Goal: Browse casually

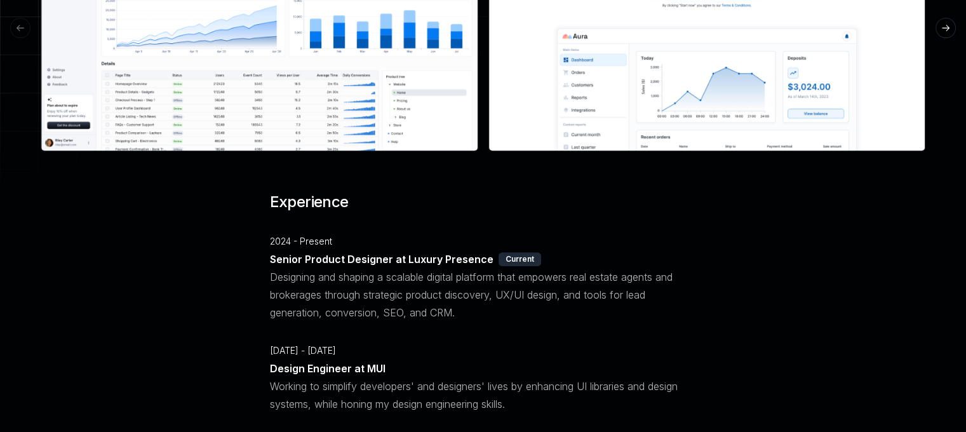
scroll to position [508, 0]
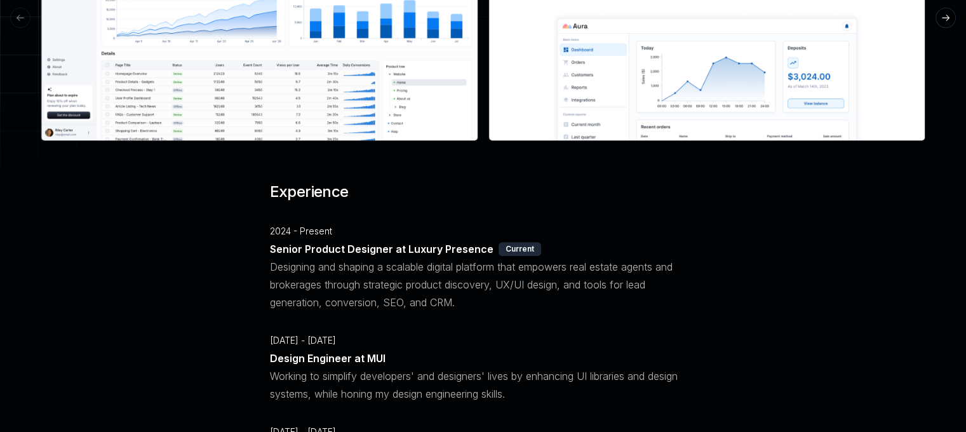
click at [203, 103] on img at bounding box center [260, 18] width 438 height 246
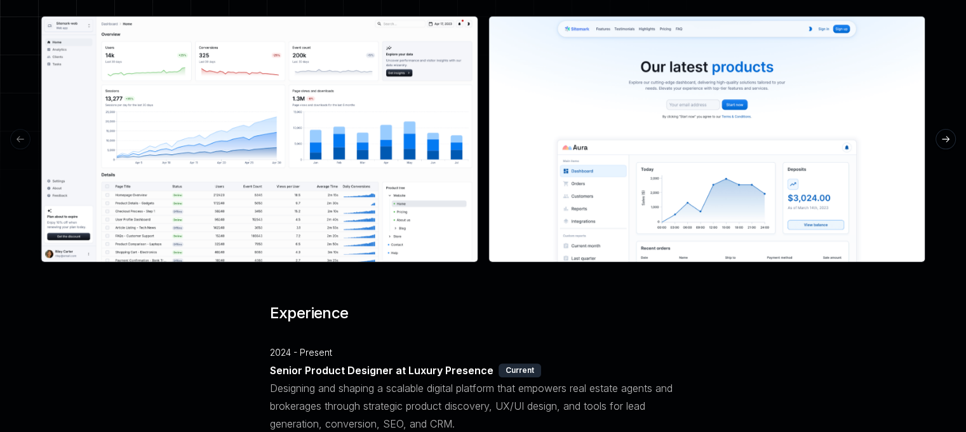
scroll to position [381, 0]
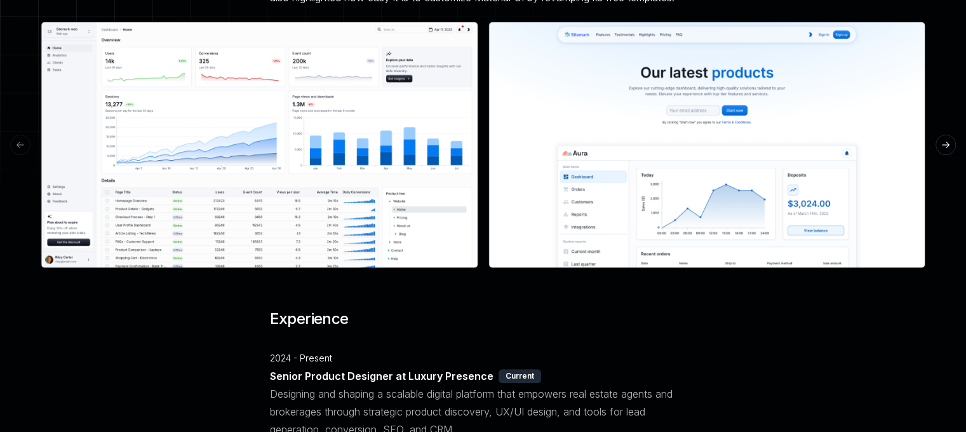
click at [263, 147] on button "See preview" at bounding box center [260, 144] width 76 height 23
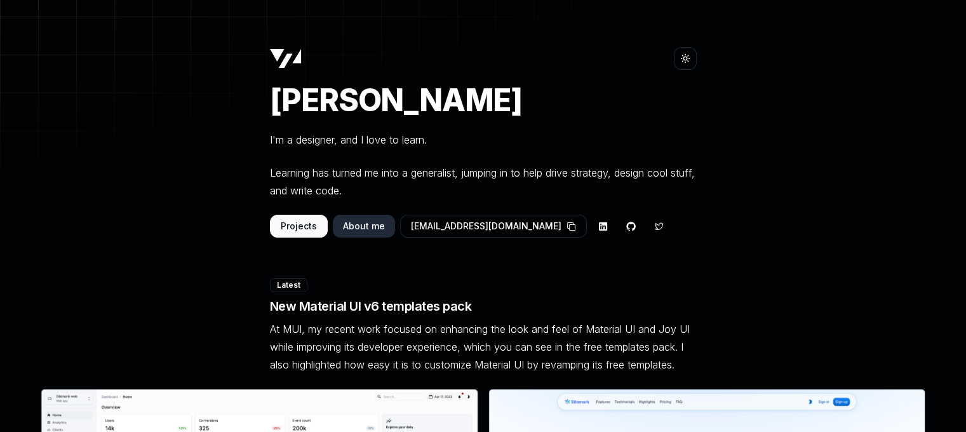
scroll to position [0, 0]
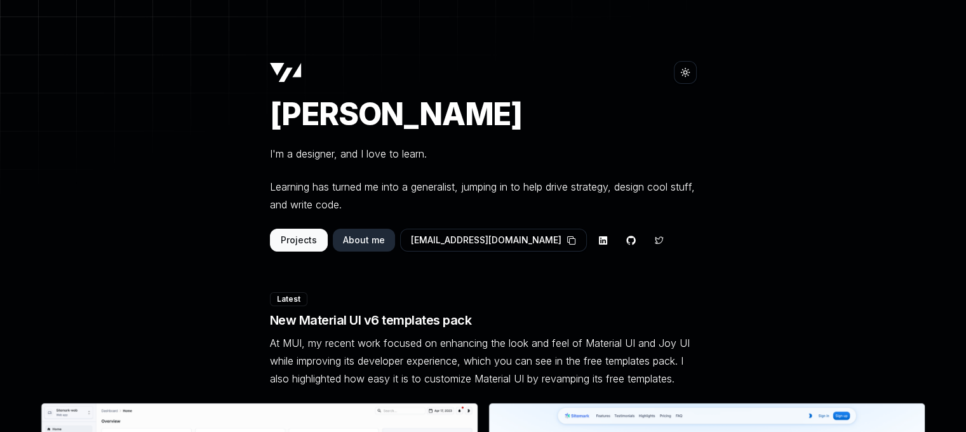
click at [345, 239] on button "About me" at bounding box center [364, 240] width 62 height 23
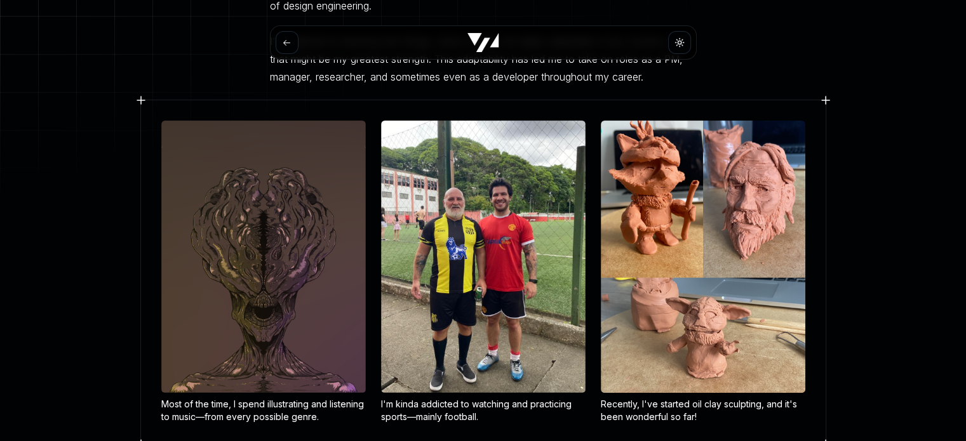
scroll to position [265, 0]
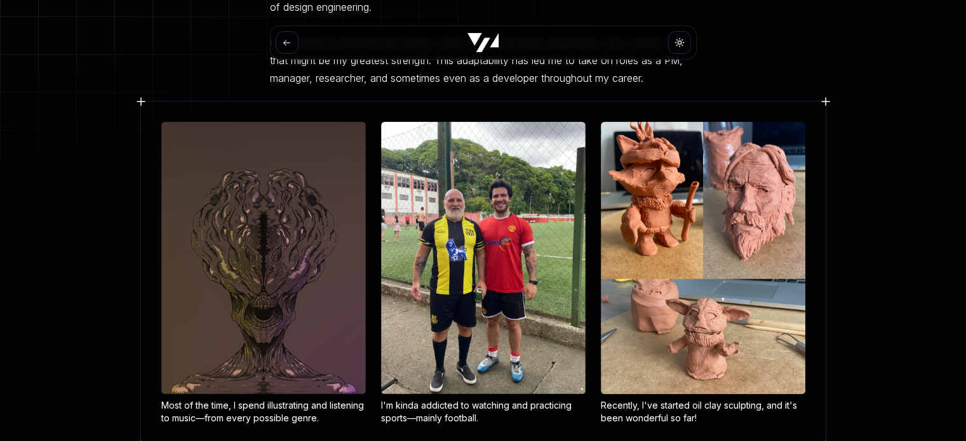
click at [323, 253] on img at bounding box center [263, 258] width 204 height 272
click at [396, 240] on img at bounding box center [483, 258] width 204 height 272
click at [280, 239] on img at bounding box center [263, 258] width 204 height 272
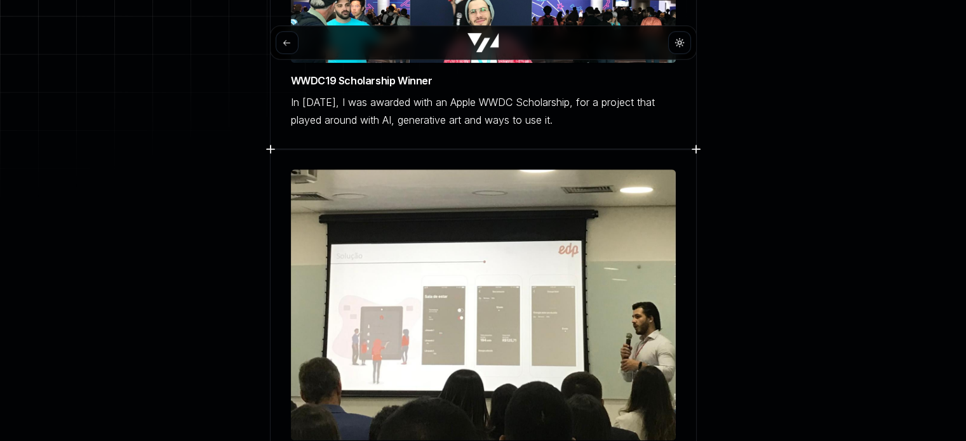
scroll to position [1027, 0]
